Goal: Information Seeking & Learning: Learn about a topic

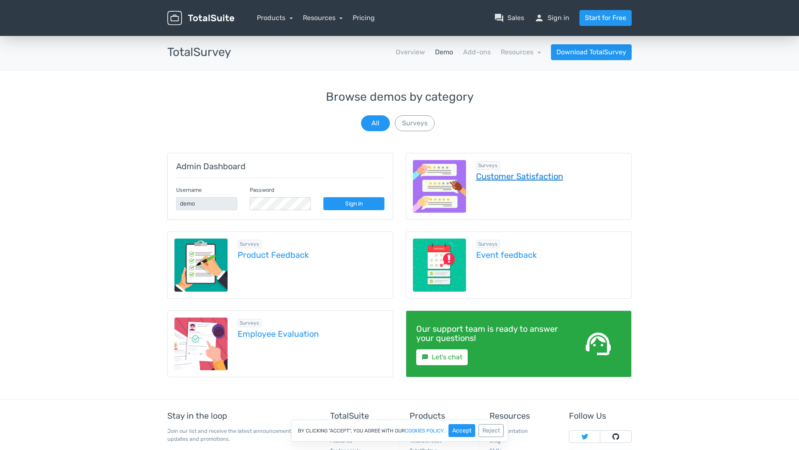
click at [503, 176] on link "Customer Satisfaction" at bounding box center [550, 176] width 149 height 9
click at [418, 123] on button "Surveys" at bounding box center [415, 123] width 40 height 16
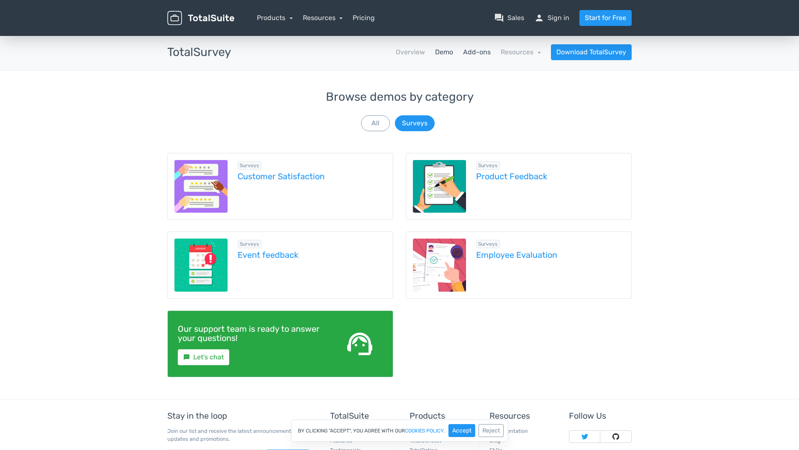
click at [489, 52] on link "Add-ons" at bounding box center [477, 52] width 28 height 10
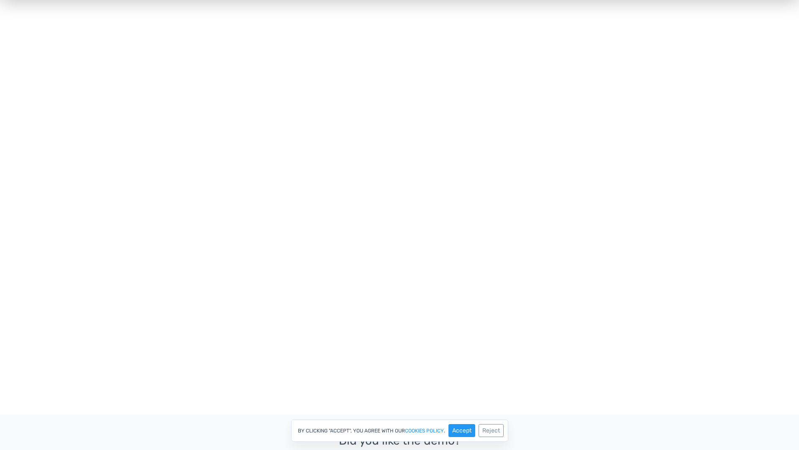
scroll to position [143, 0]
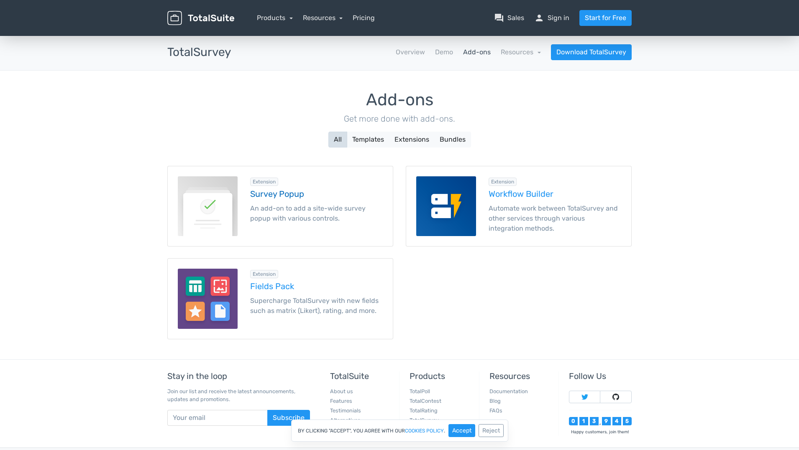
click at [280, 194] on h5 "Survey Popup" at bounding box center [316, 193] width 133 height 9
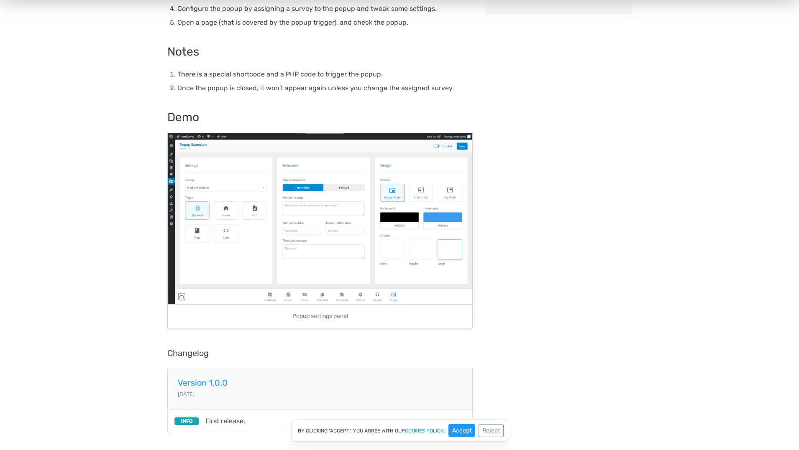
scroll to position [253, 0]
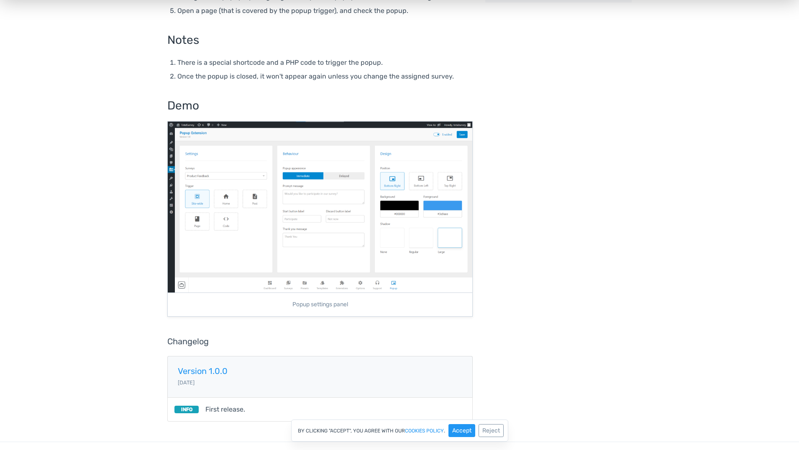
click at [243, 205] on img at bounding box center [320, 207] width 304 height 171
click at [319, 303] on figcaption "Popup settings panel" at bounding box center [320, 305] width 304 height 24
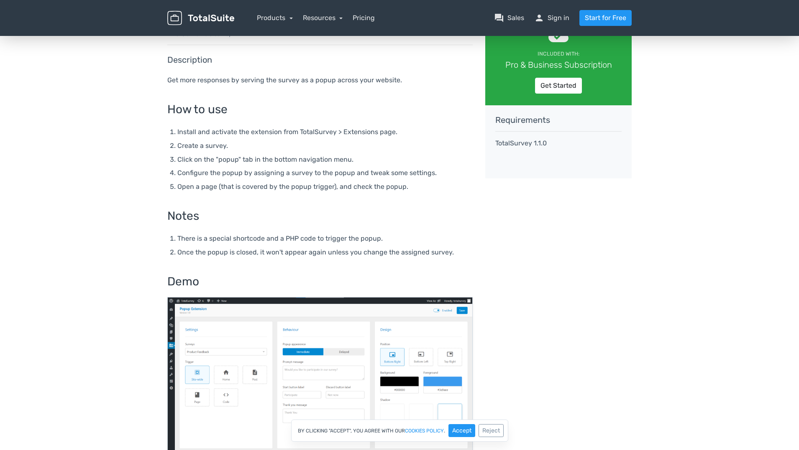
scroll to position [0, 0]
